Goal: Check status: Check status

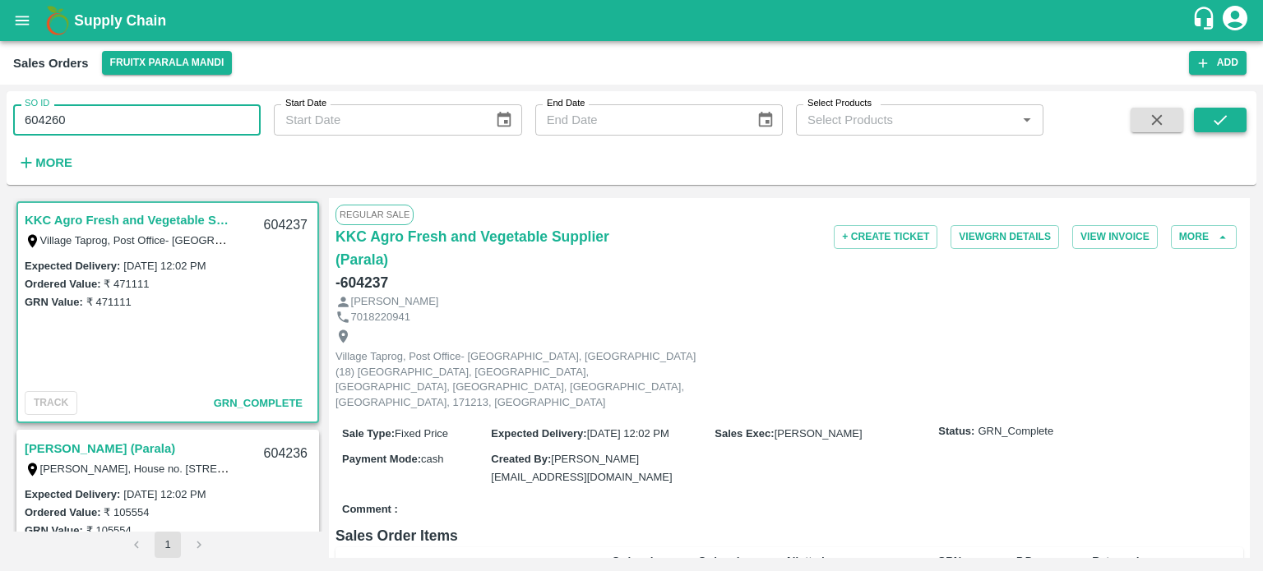
type input "604260"
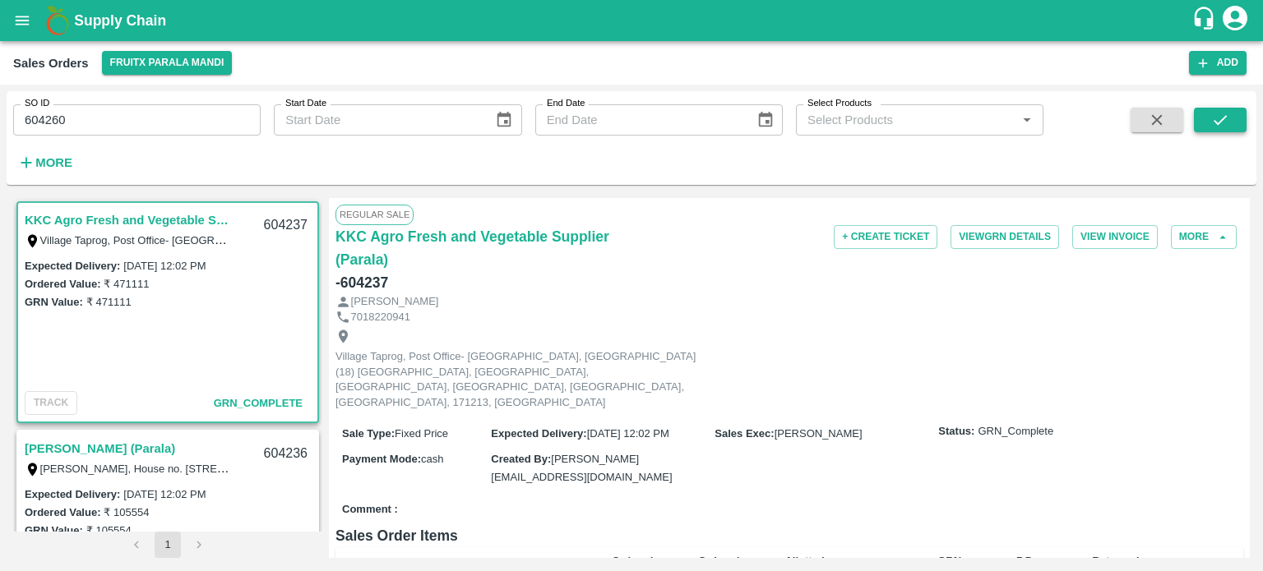
click at [1208, 111] on button "submit" at bounding box center [1219, 120] width 53 height 25
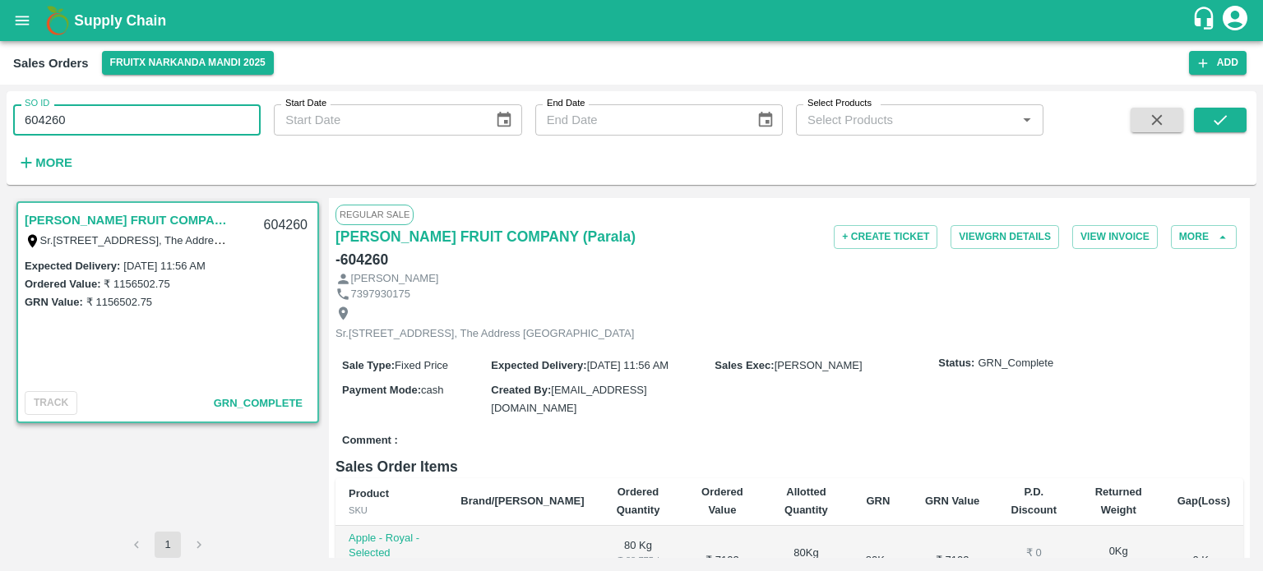
click at [164, 130] on input "604260" at bounding box center [136, 119] width 247 height 31
click at [1228, 110] on button "submit" at bounding box center [1219, 120] width 53 height 25
click at [157, 118] on input "604261" at bounding box center [136, 119] width 247 height 31
drag, startPoint x: 50, startPoint y: 113, endPoint x: 256, endPoint y: 111, distance: 206.3
click at [256, 111] on input "604261" at bounding box center [136, 119] width 247 height 31
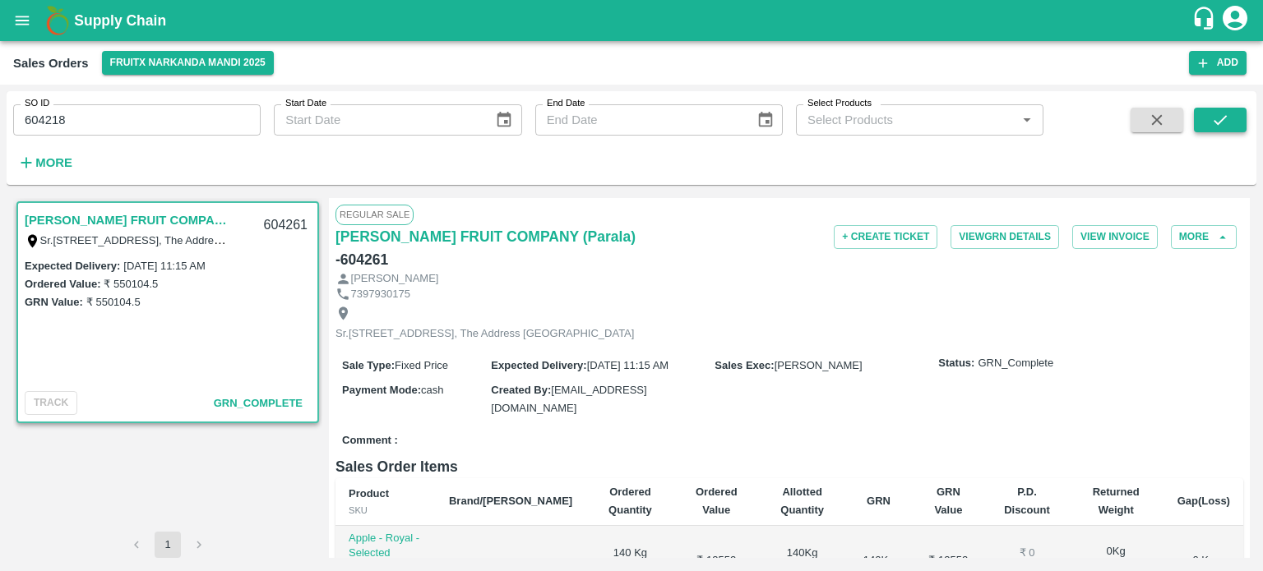
click at [1202, 114] on button "submit" at bounding box center [1219, 120] width 53 height 25
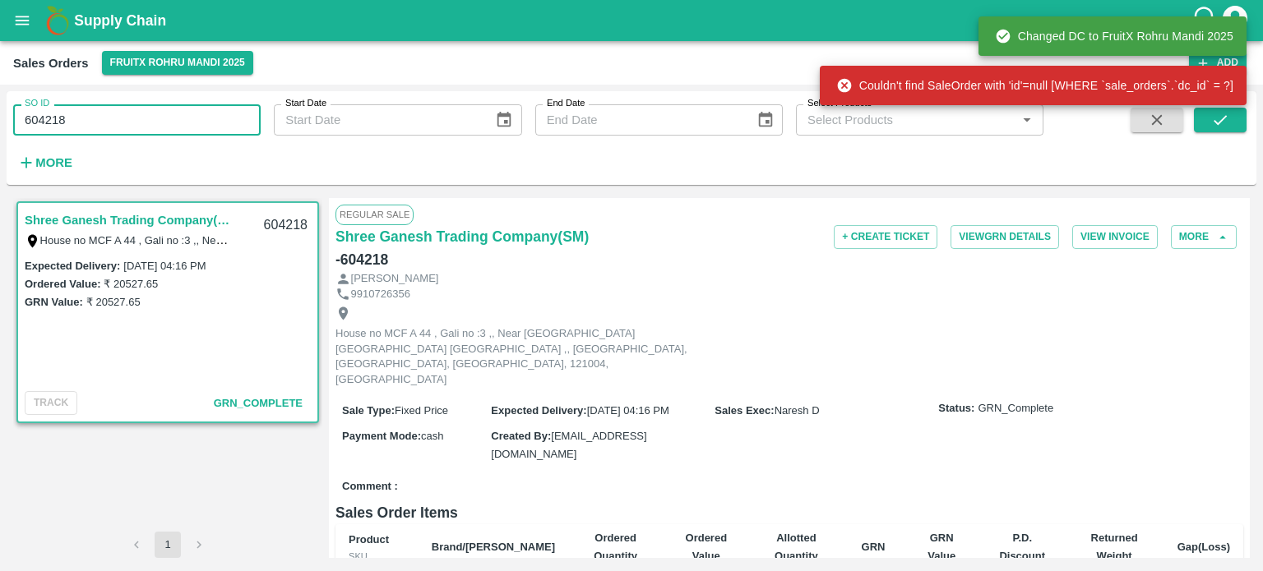
click at [127, 118] on input "604218" at bounding box center [136, 119] width 247 height 31
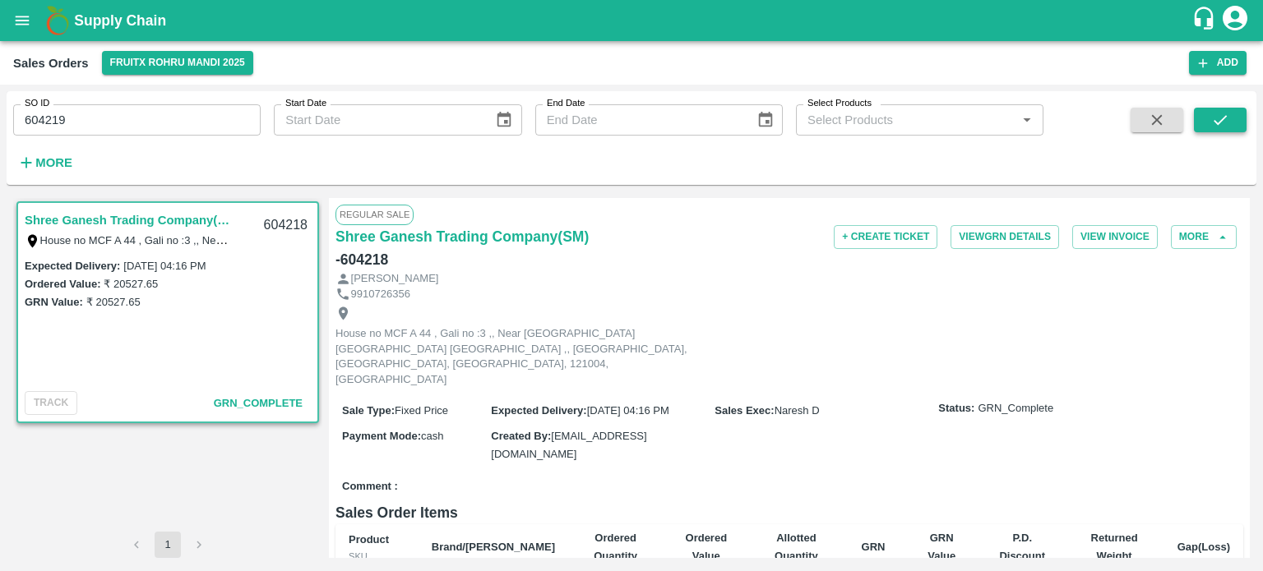
click at [1226, 121] on icon "submit" at bounding box center [1220, 120] width 18 height 18
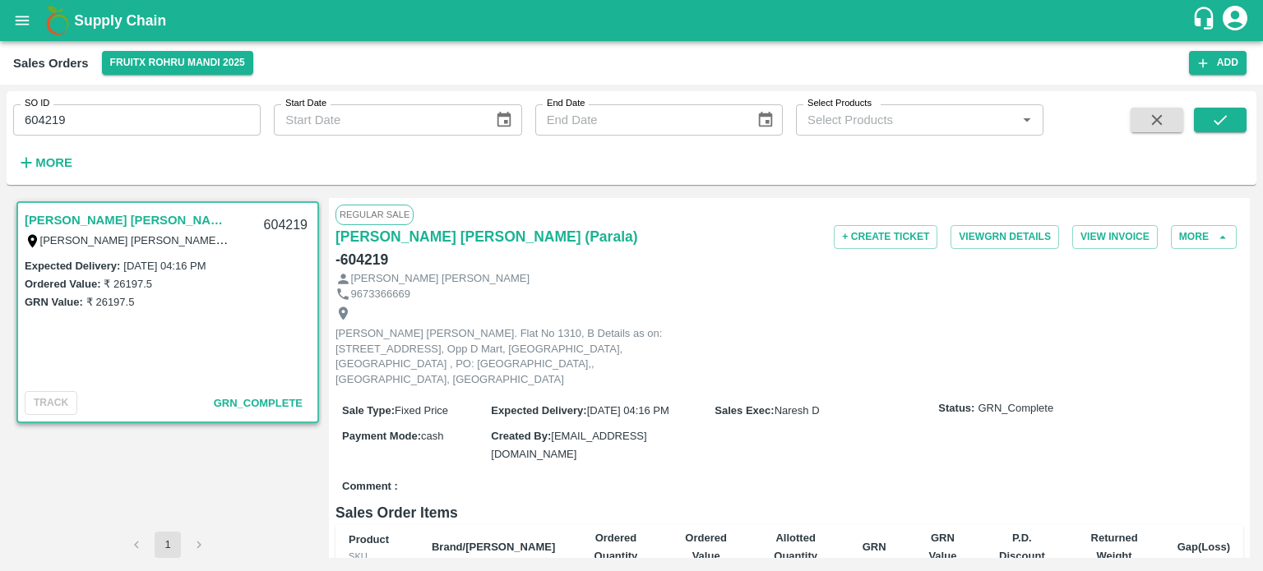
click at [172, 137] on div "SO ID 604219 SO ID Start Date Start Date End Date End Date Select Products Sele…" at bounding box center [521, 133] width 1043 height 85
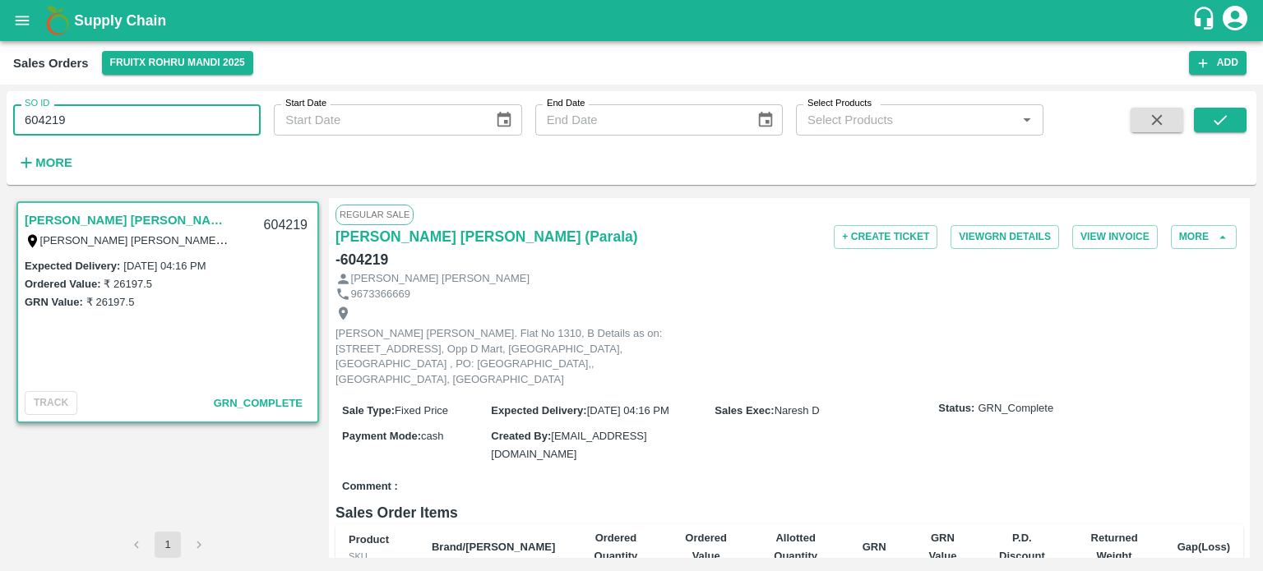
drag, startPoint x: 52, startPoint y: 114, endPoint x: 187, endPoint y: 108, distance: 135.7
click at [187, 108] on input "604219" at bounding box center [136, 119] width 247 height 31
click at [229, 123] on input "604237" at bounding box center [136, 119] width 247 height 31
click at [1217, 131] on button "submit" at bounding box center [1219, 120] width 53 height 25
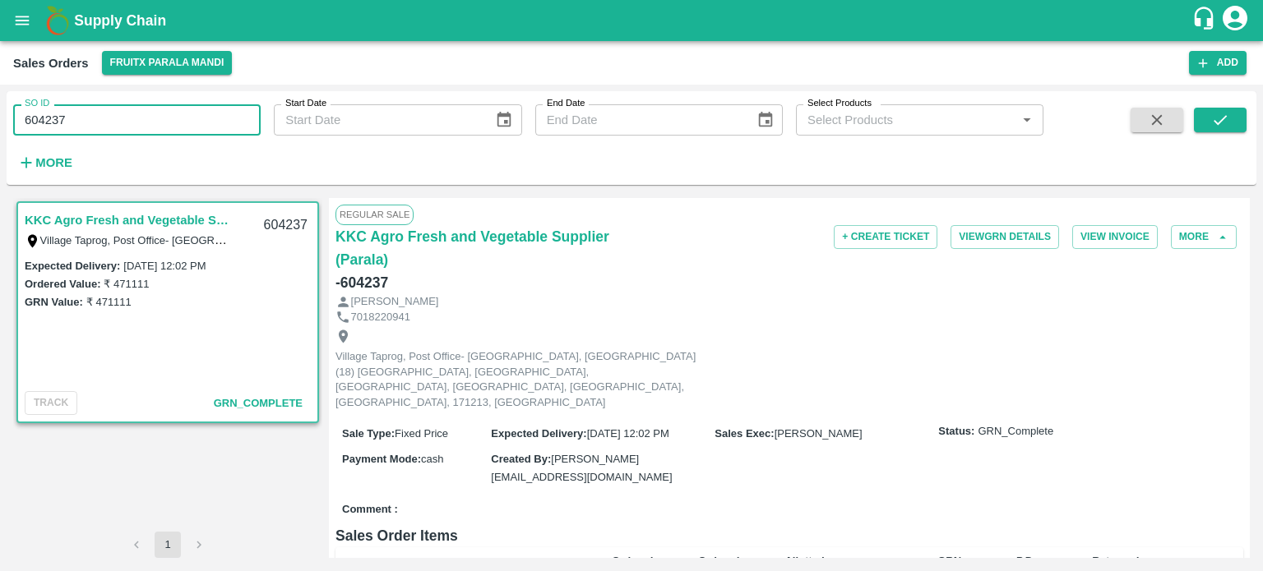
click at [171, 122] on input "604237" at bounding box center [136, 119] width 247 height 31
drag, startPoint x: 53, startPoint y: 117, endPoint x: 164, endPoint y: 123, distance: 112.0
click at [164, 123] on input "604237" at bounding box center [136, 119] width 247 height 31
click at [206, 122] on input "604221" at bounding box center [136, 119] width 247 height 31
click at [245, 116] on input "604221" at bounding box center [136, 119] width 247 height 31
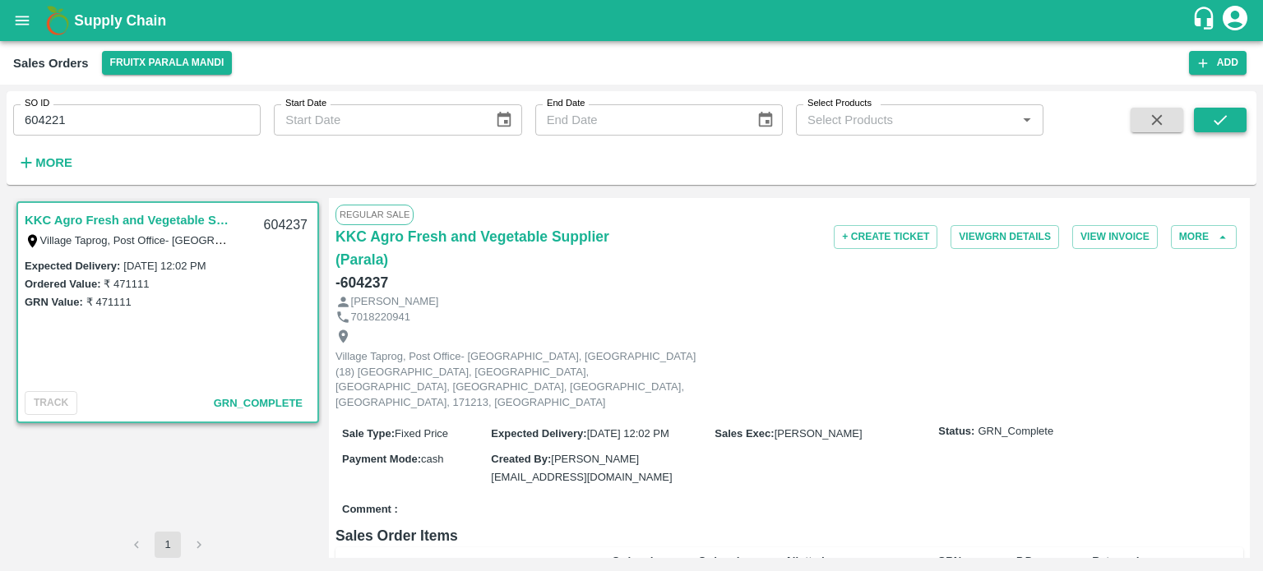
click at [1214, 118] on icon "submit" at bounding box center [1220, 120] width 18 height 18
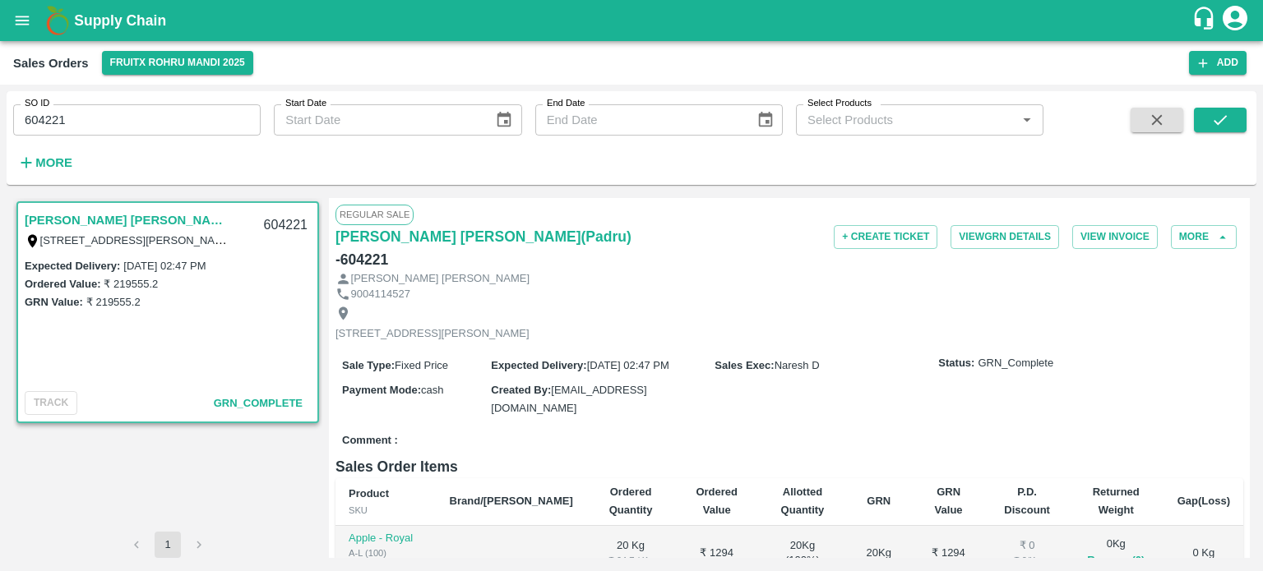
click at [115, 115] on input "604221" at bounding box center [136, 119] width 247 height 31
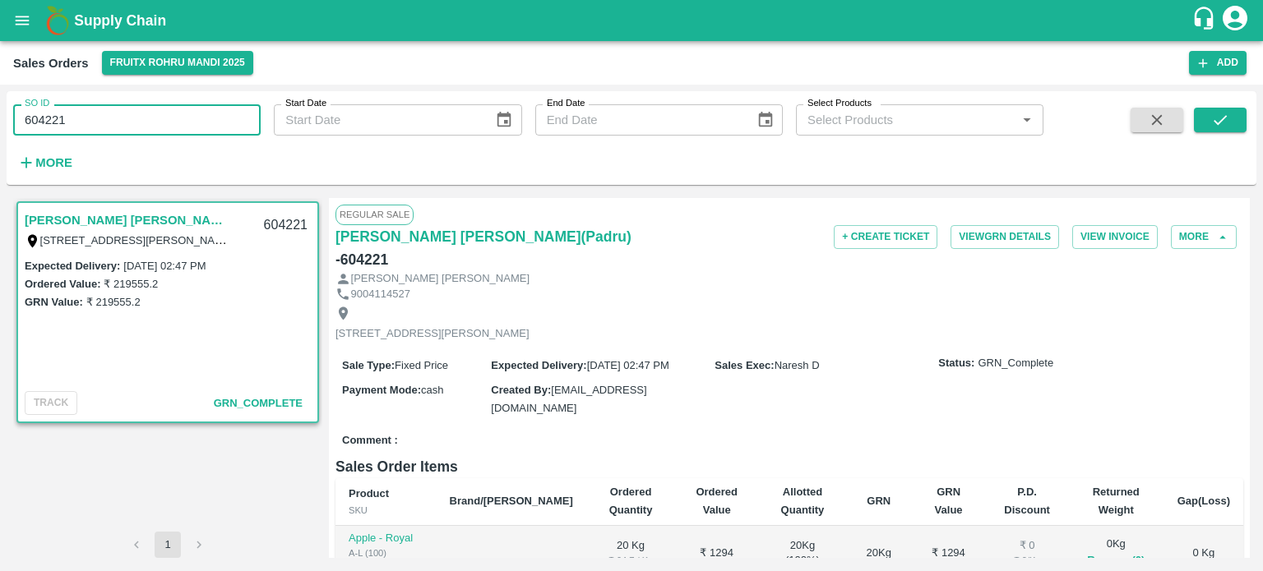
drag, startPoint x: 48, startPoint y: 118, endPoint x: 134, endPoint y: 131, distance: 86.5
click at [134, 131] on input "604221" at bounding box center [136, 119] width 247 height 31
click at [1235, 128] on button "submit" at bounding box center [1219, 120] width 53 height 25
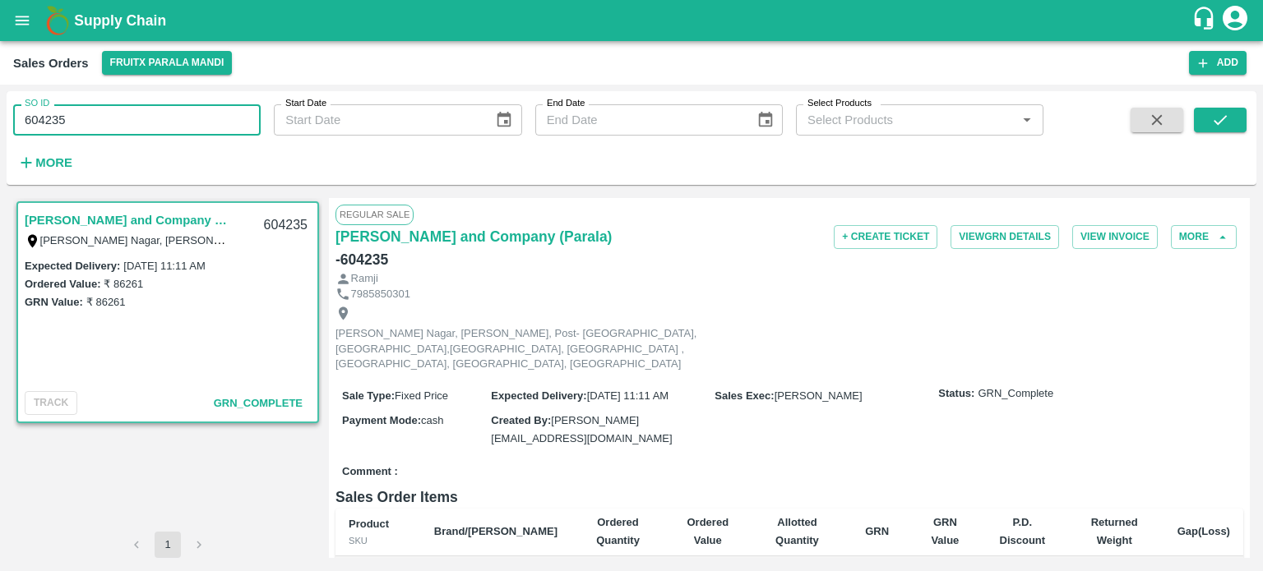
click at [145, 120] on input "604235" at bounding box center [136, 119] width 247 height 31
drag, startPoint x: 50, startPoint y: 114, endPoint x: 132, endPoint y: 113, distance: 81.4
click at [136, 121] on input "604235" at bounding box center [136, 119] width 247 height 31
click at [95, 119] on input "604263" at bounding box center [136, 119] width 247 height 31
click at [1207, 121] on button "submit" at bounding box center [1219, 120] width 53 height 25
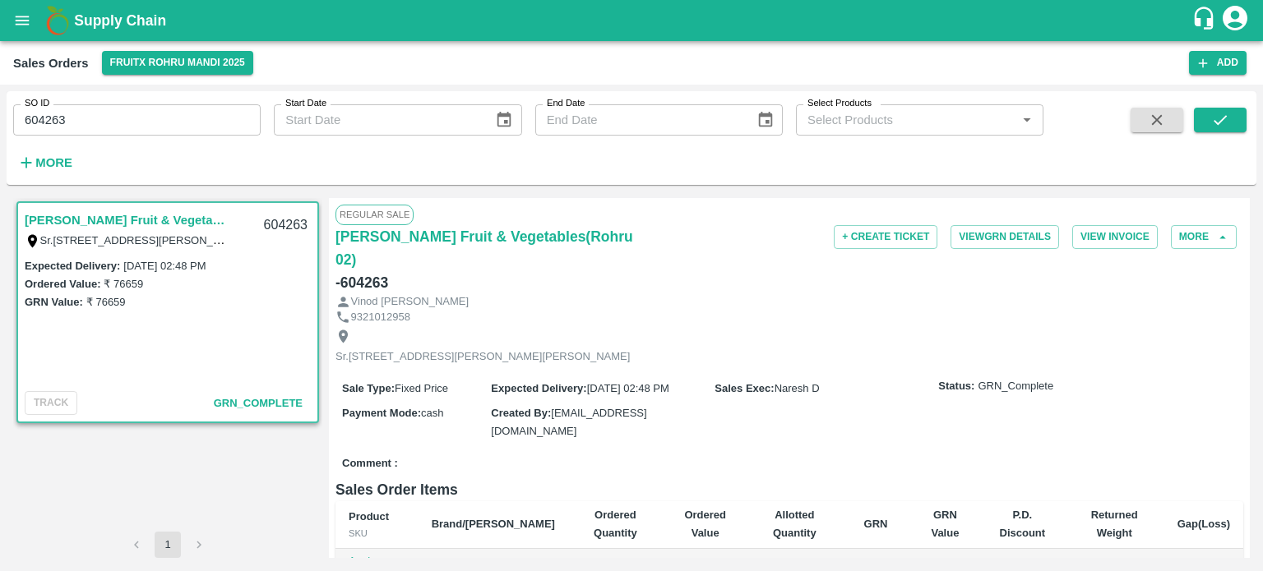
click at [202, 122] on input "604263" at bounding box center [136, 119] width 247 height 31
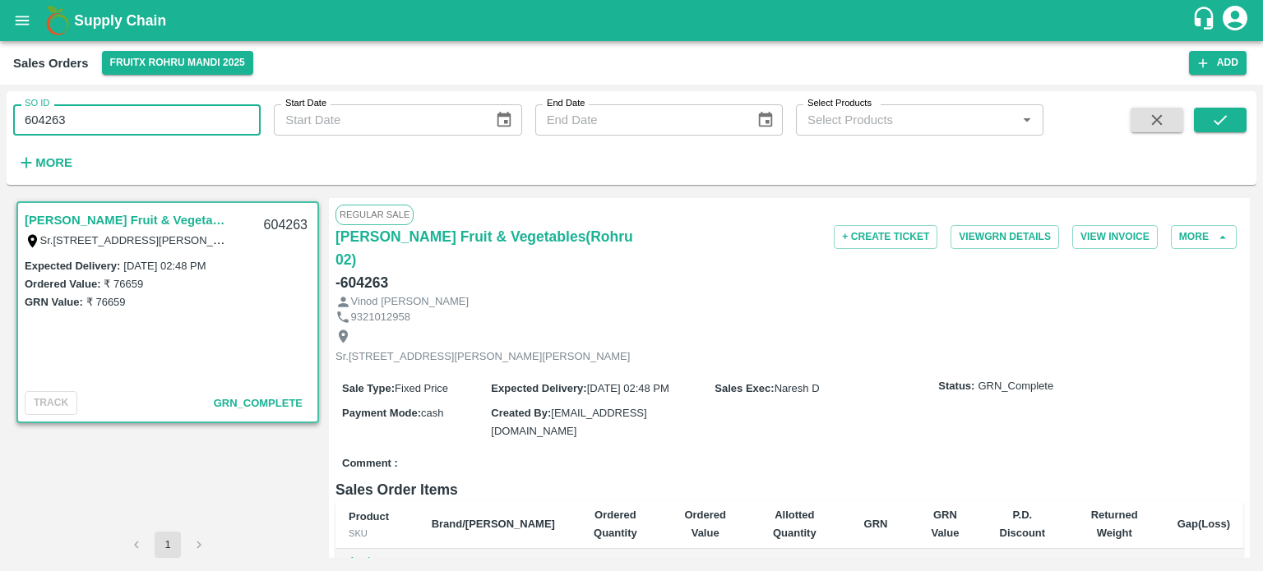
drag, startPoint x: 52, startPoint y: 114, endPoint x: 230, endPoint y: 134, distance: 179.5
click at [230, 134] on input "604263" at bounding box center [136, 119] width 247 height 31
click at [201, 108] on input "604236" at bounding box center [136, 119] width 247 height 31
click at [1226, 114] on icon "submit" at bounding box center [1220, 120] width 18 height 18
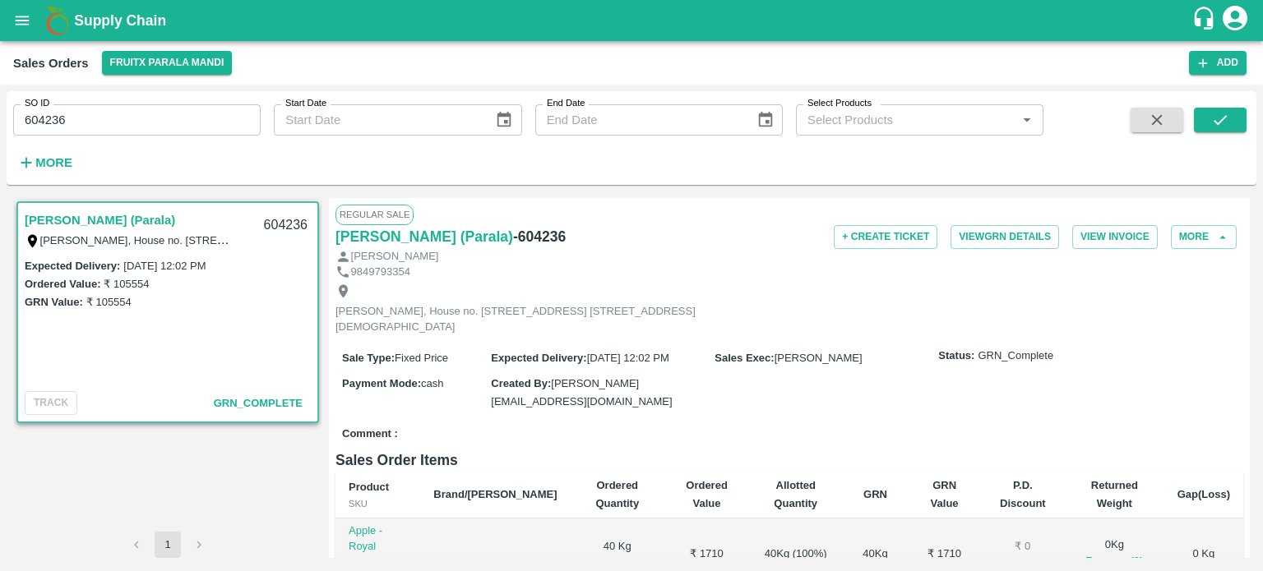
drag, startPoint x: 53, startPoint y: 123, endPoint x: 141, endPoint y: 127, distance: 88.9
click at [141, 127] on input "604236" at bounding box center [136, 119] width 247 height 31
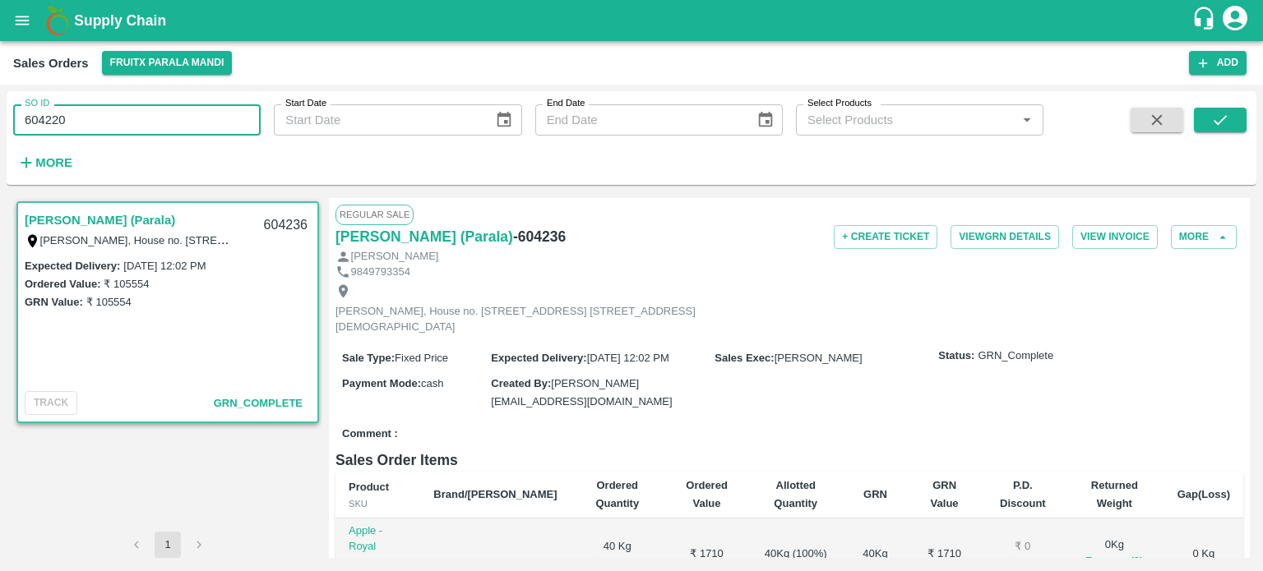
click at [141, 127] on input "604220" at bounding box center [136, 119] width 247 height 31
click at [1225, 115] on icon "submit" at bounding box center [1220, 120] width 18 height 18
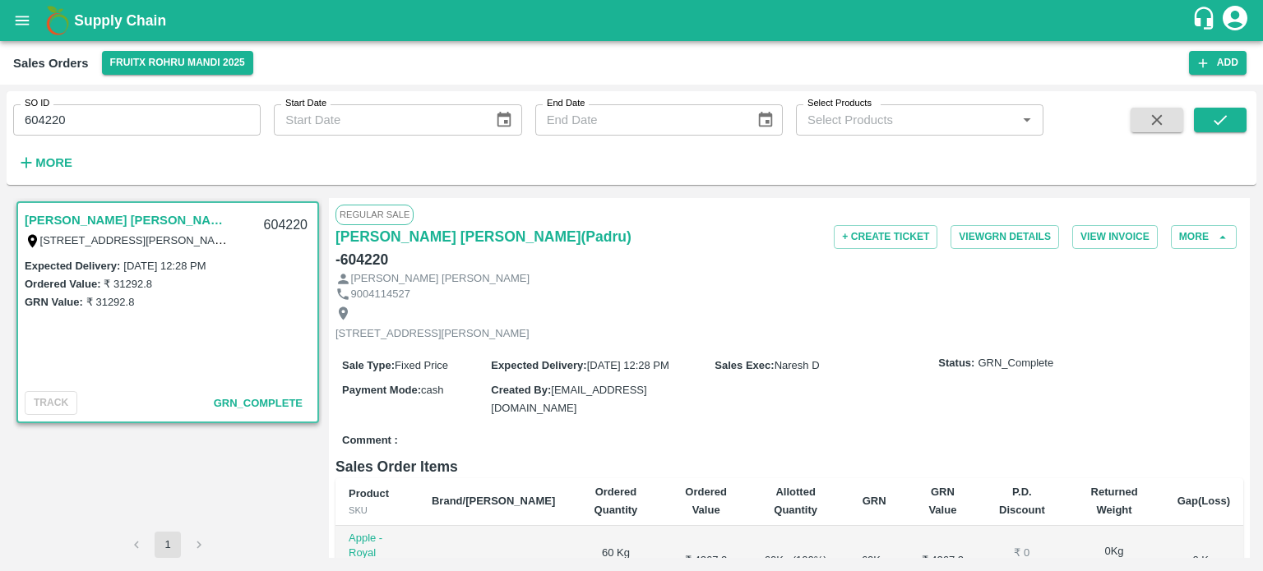
click at [128, 129] on input "604220" at bounding box center [136, 119] width 247 height 31
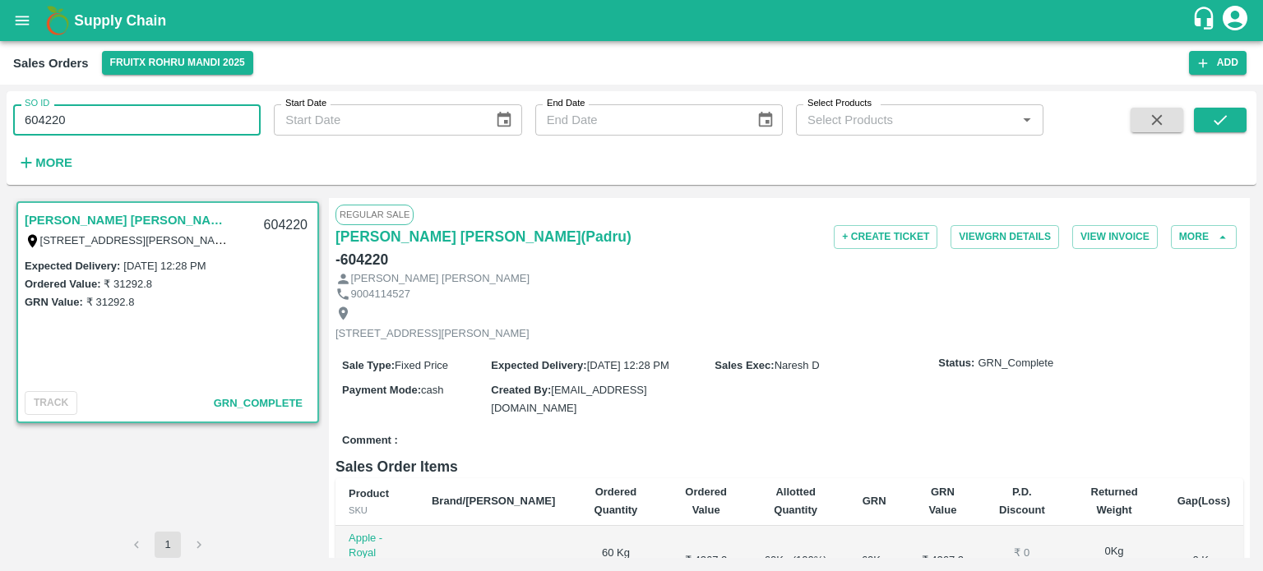
drag, startPoint x: 53, startPoint y: 115, endPoint x: 136, endPoint y: 118, distance: 83.1
click at [136, 118] on input "604220" at bounding box center [136, 119] width 247 height 31
click at [206, 121] on input "604234" at bounding box center [136, 119] width 247 height 31
click at [1232, 119] on button "submit" at bounding box center [1219, 120] width 53 height 25
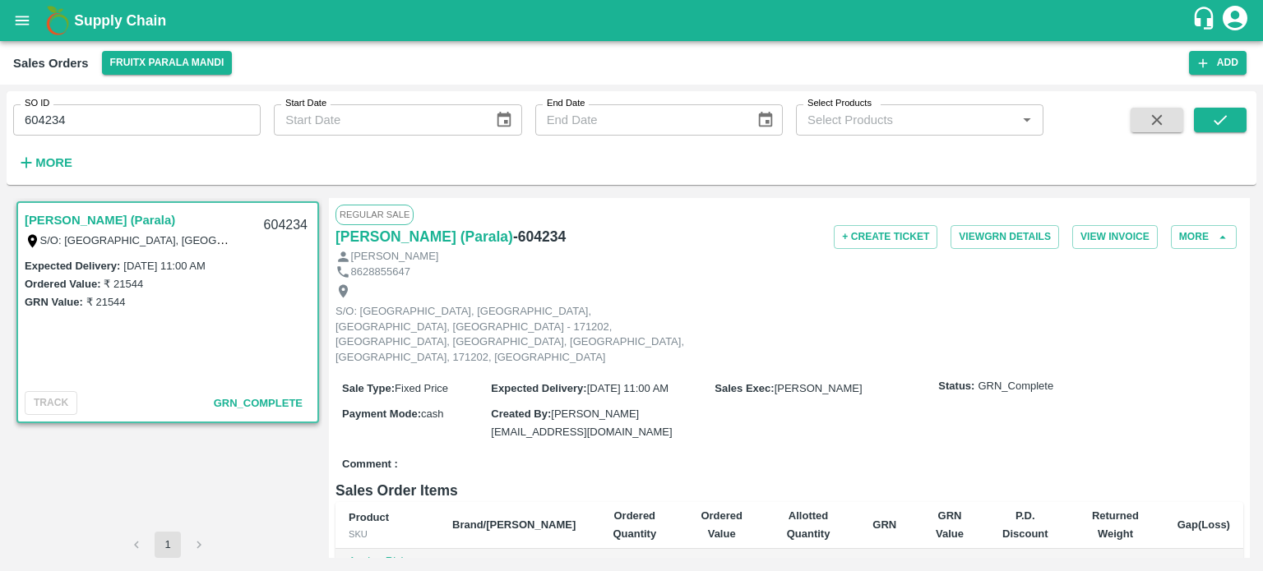
click at [122, 109] on input "604234" at bounding box center [136, 119] width 247 height 31
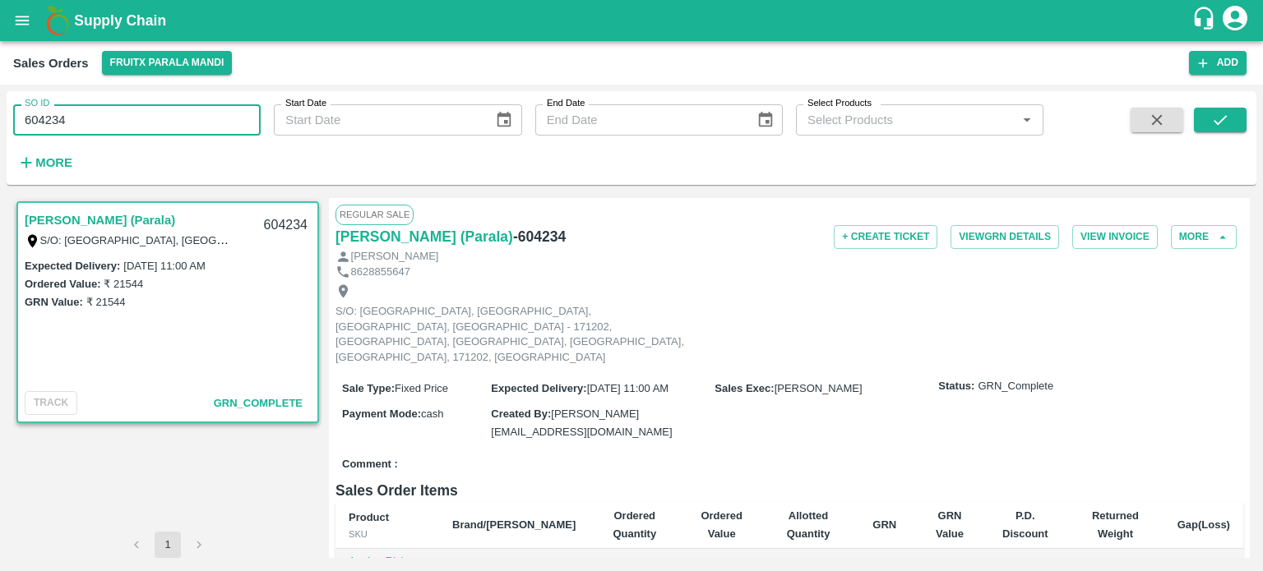
click at [59, 114] on input "604234" at bounding box center [136, 119] width 247 height 31
drag, startPoint x: 49, startPoint y: 121, endPoint x: 155, endPoint y: 121, distance: 105.2
click at [155, 126] on input "604234" at bounding box center [136, 119] width 247 height 31
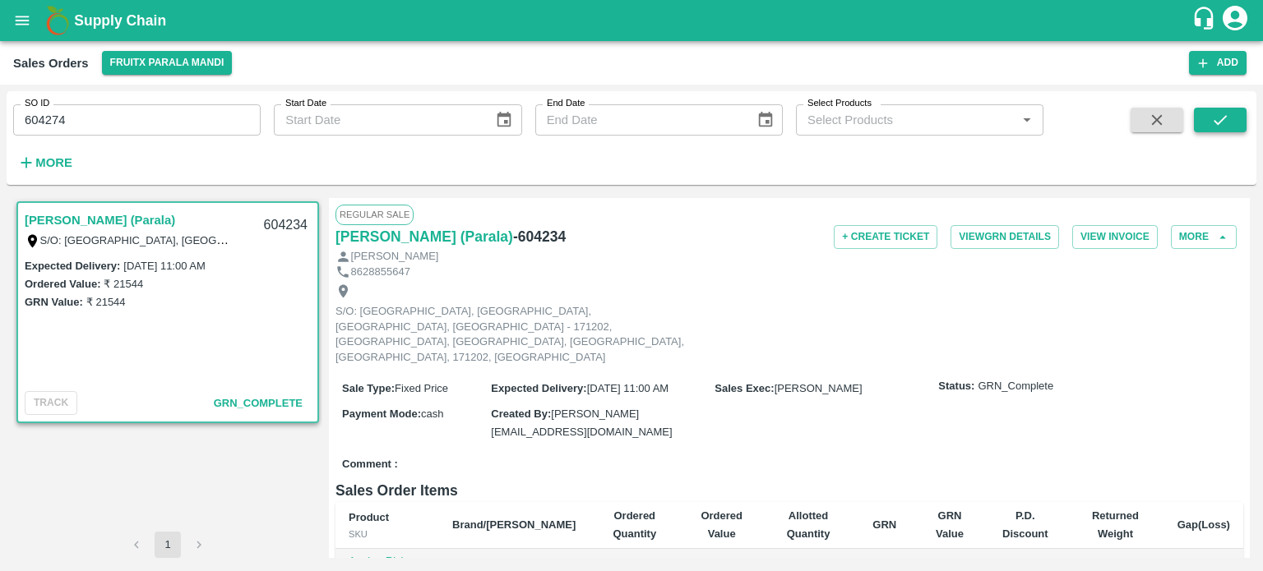
click at [1211, 127] on icon "submit" at bounding box center [1220, 120] width 18 height 18
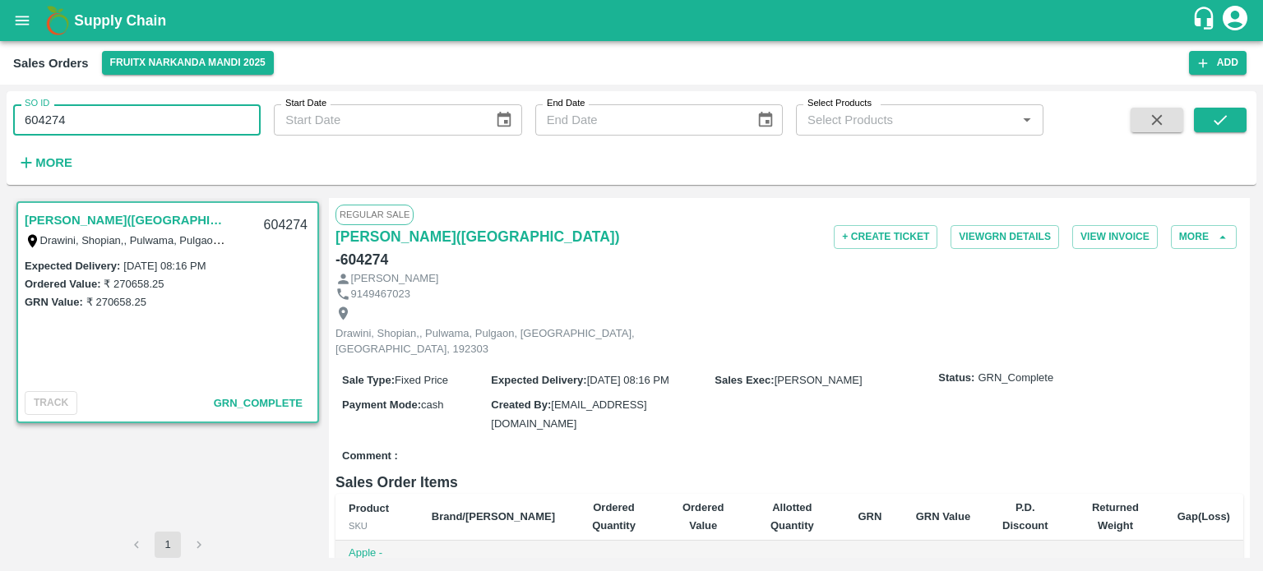
drag, startPoint x: 145, startPoint y: 134, endPoint x: 117, endPoint y: 125, distance: 30.2
click at [145, 133] on input "604274" at bounding box center [136, 119] width 247 height 31
click at [26, 115] on input "604274" at bounding box center [136, 119] width 247 height 31
drag, startPoint x: 281, startPoint y: 133, endPoint x: 324, endPoint y: 137, distance: 42.9
click at [324, 137] on div "SO ID 604274 SO ID Start Date Start Date End Date End Date Select Products Sele…" at bounding box center [521, 133] width 1043 height 85
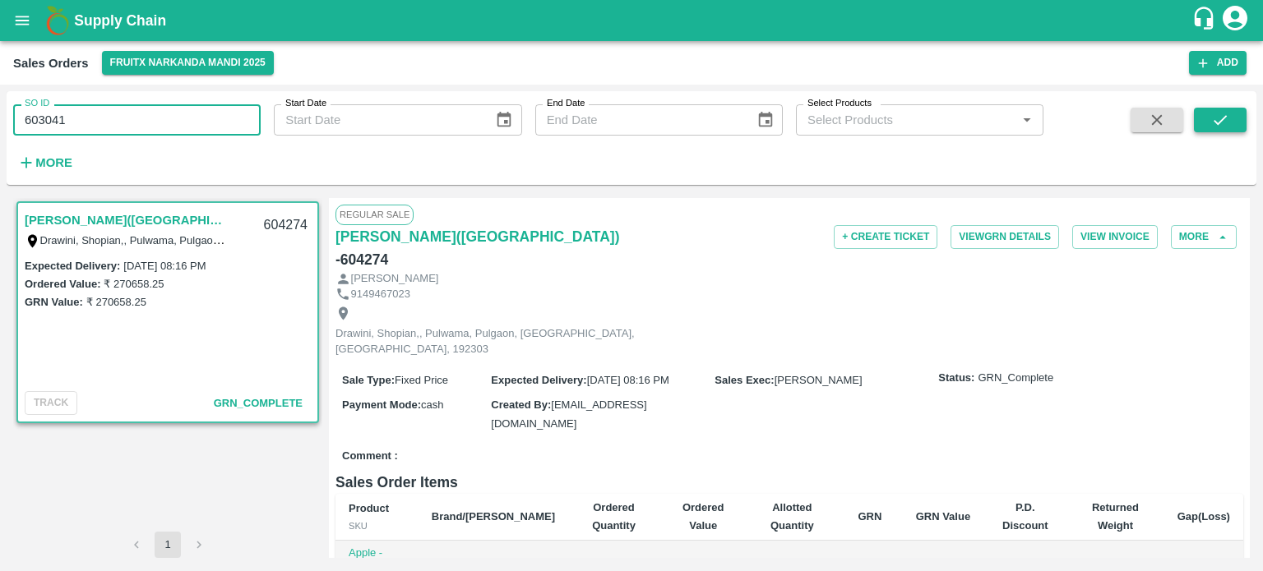
click at [1209, 127] on button "submit" at bounding box center [1219, 120] width 53 height 25
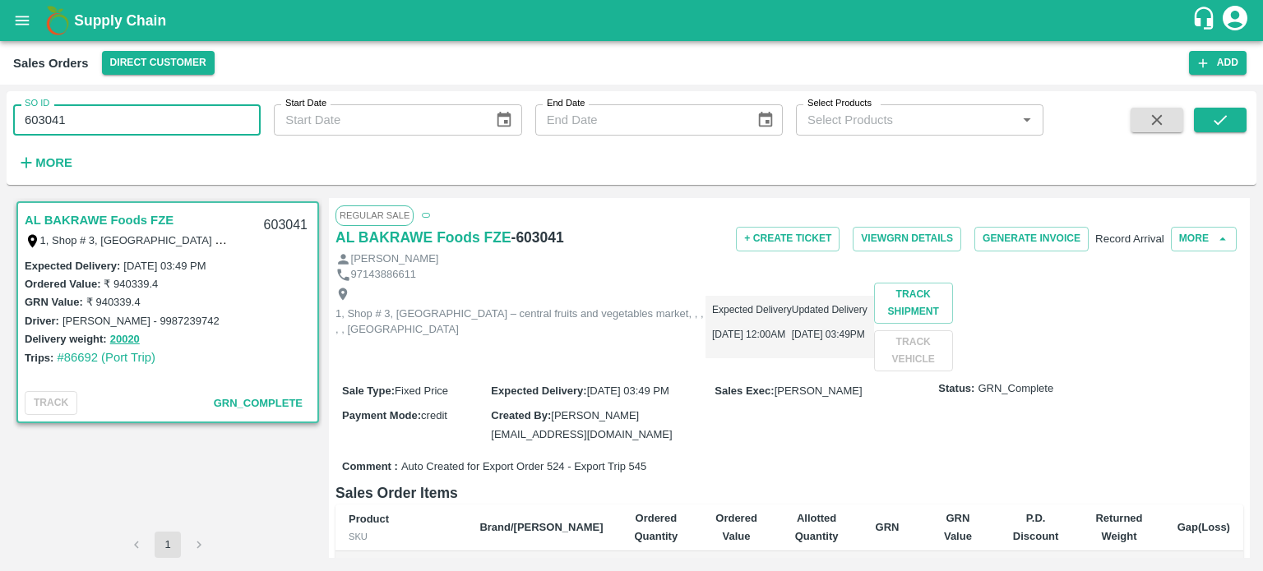
click at [168, 112] on input "603041" at bounding box center [136, 119] width 247 height 31
drag, startPoint x: 35, startPoint y: 120, endPoint x: 155, endPoint y: 129, distance: 119.5
click at [155, 129] on input "603041" at bounding box center [136, 119] width 247 height 31
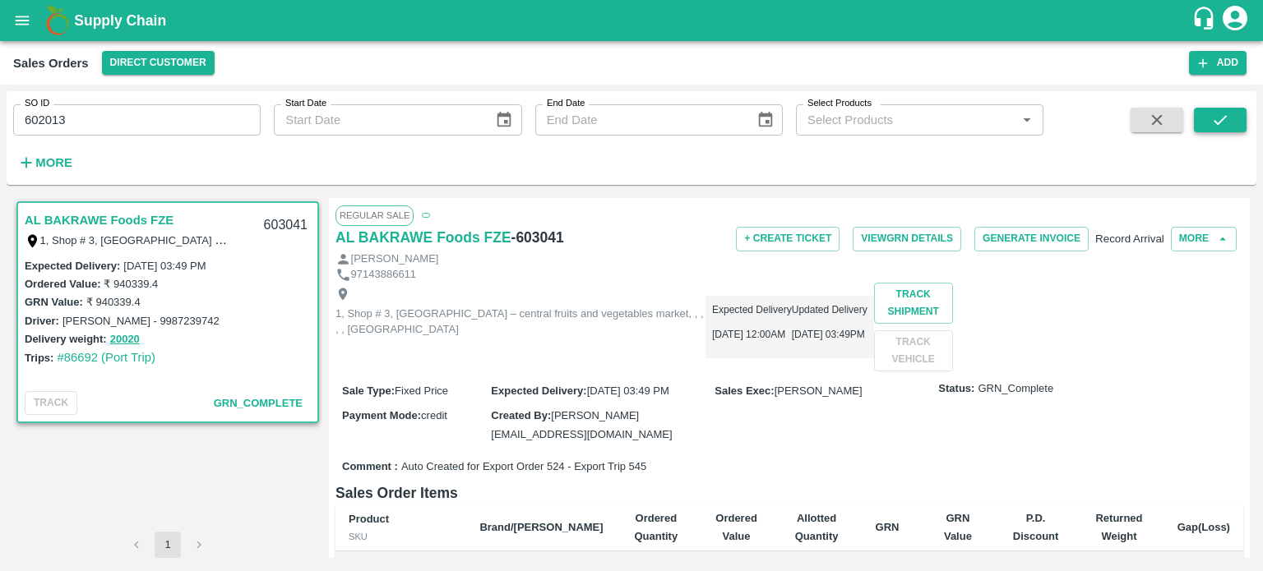
click at [1214, 122] on icon "submit" at bounding box center [1220, 120] width 18 height 18
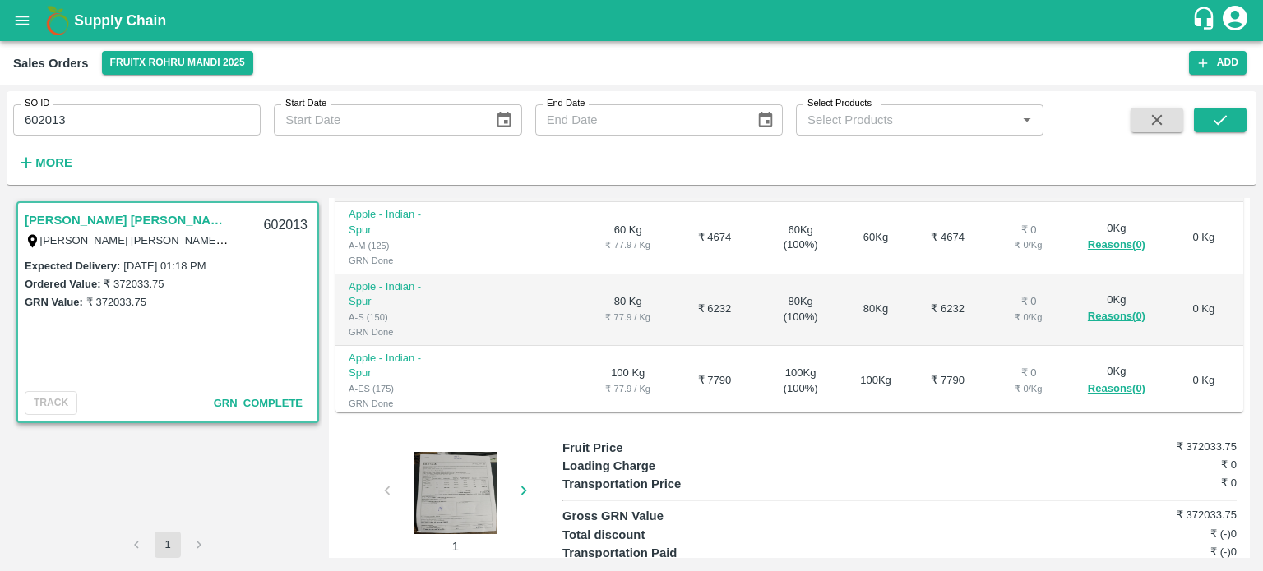
scroll to position [441, 0]
click at [519, 481] on icon "button" at bounding box center [524, 490] width 18 height 18
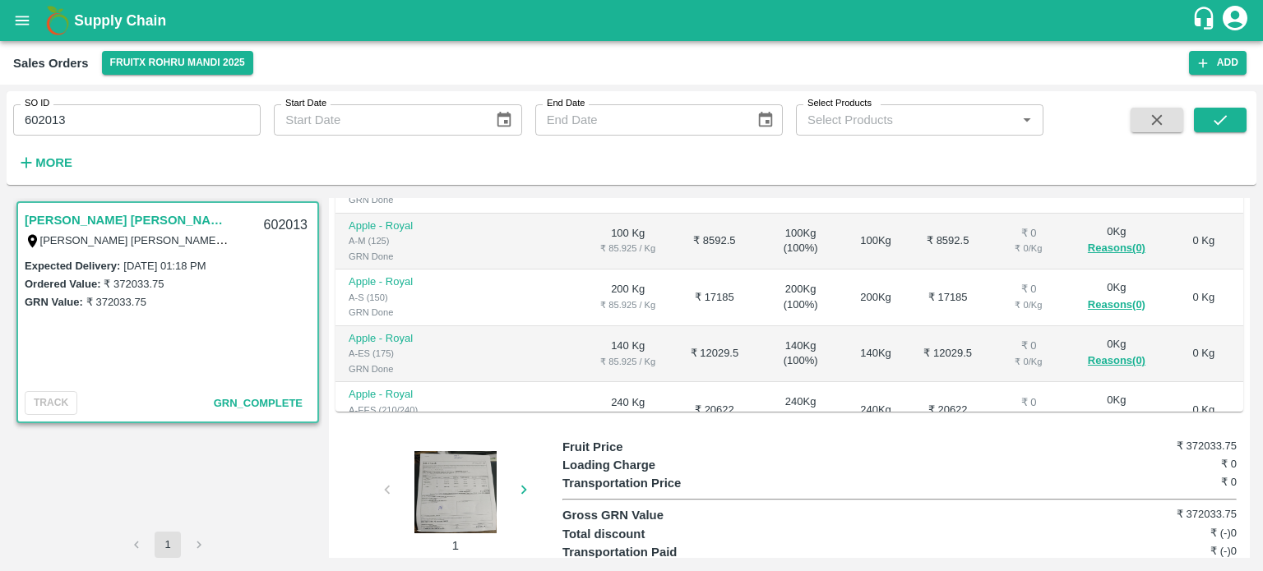
scroll to position [2737, 0]
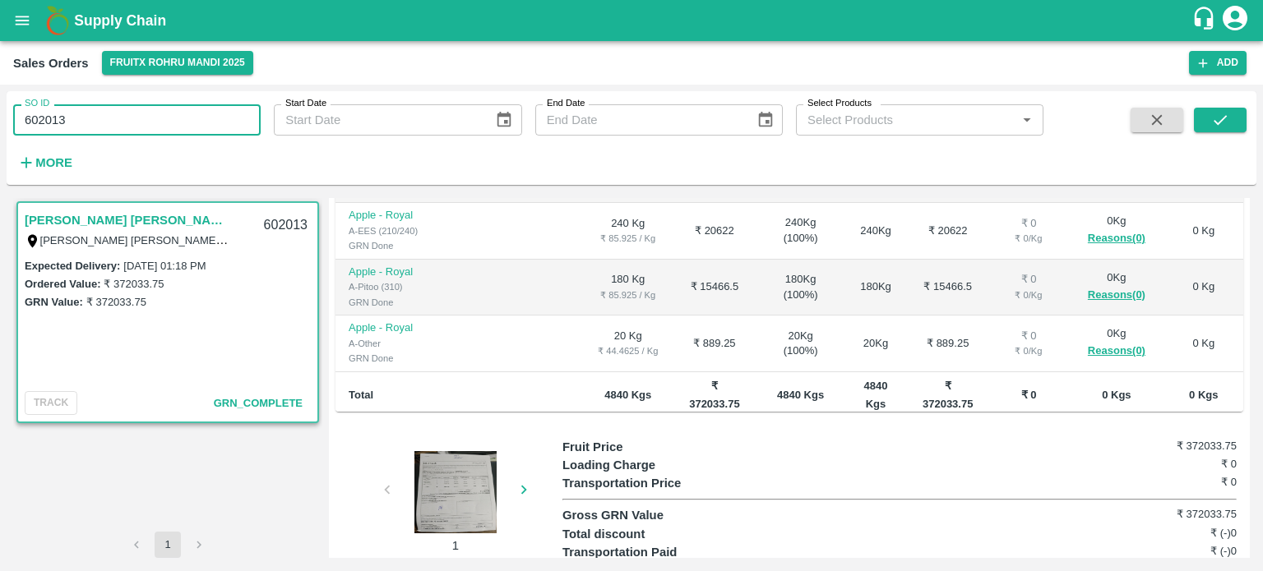
drag, startPoint x: 39, startPoint y: 116, endPoint x: 140, endPoint y: 121, distance: 100.4
click at [140, 121] on input "602013" at bounding box center [136, 119] width 247 height 31
type input "603047"
click at [1212, 118] on icon "submit" at bounding box center [1220, 120] width 18 height 18
